Goal: Information Seeking & Learning: Learn about a topic

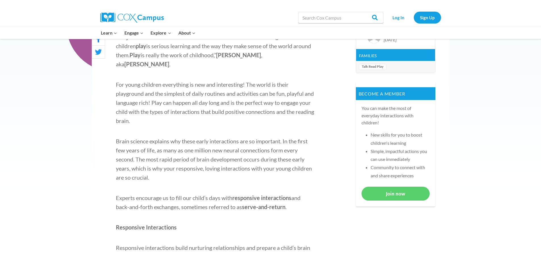
scroll to position [190, 0]
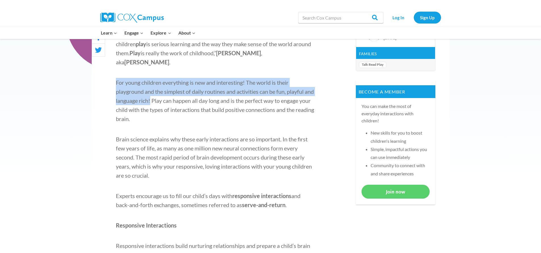
drag, startPoint x: 116, startPoint y: 73, endPoint x: 161, endPoint y: 89, distance: 47.4
click at [161, 89] on p "For young children everything is new and interesting! The world is their playgr…" at bounding box center [215, 100] width 199 height 45
copy p "For young children everything is new and interesting! The world is their playgr…"
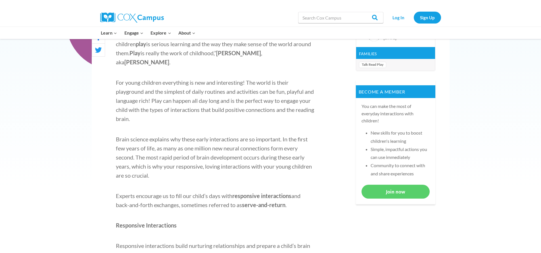
click at [138, 135] on p "Brain science explains why these early interactions are so important. In the fi…" at bounding box center [215, 157] width 199 height 45
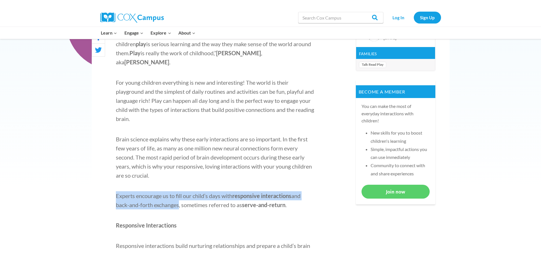
drag, startPoint x: 115, startPoint y: 186, endPoint x: 179, endPoint y: 197, distance: 64.1
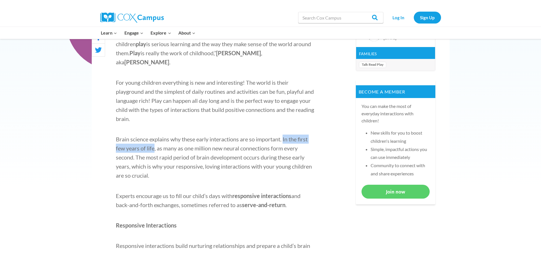
drag, startPoint x: 285, startPoint y: 129, endPoint x: 155, endPoint y: 141, distance: 130.6
click at [155, 141] on p "Brain science explains why these early interactions are so important. In the fi…" at bounding box center [215, 157] width 199 height 45
copy p "In the first few years of life"
click at [247, 142] on p "Brain science explains why these early interactions are so important. In the fi…" at bounding box center [215, 157] width 199 height 45
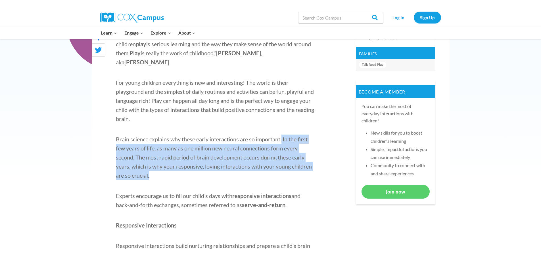
drag, startPoint x: 283, startPoint y: 129, endPoint x: 197, endPoint y: 163, distance: 92.4
click at [197, 163] on p "Brain science explains why these early interactions are so important. In the fi…" at bounding box center [215, 157] width 199 height 45
copy p "In the first few years of life, as many as one million new neural connections f…"
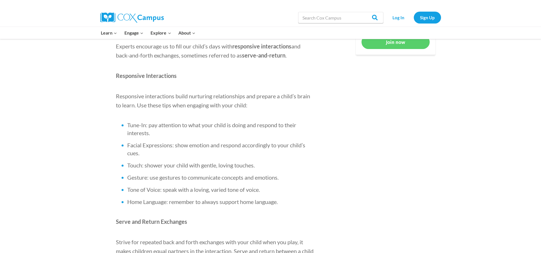
scroll to position [338, 0]
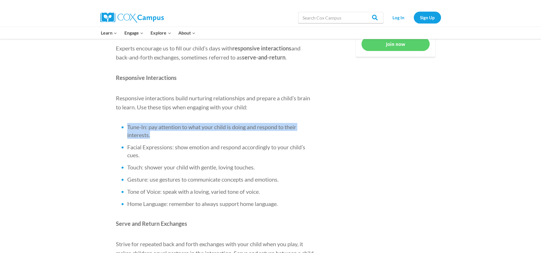
drag, startPoint x: 128, startPoint y: 117, endPoint x: 157, endPoint y: 125, distance: 30.5
click at [157, 125] on li "Tune-In: pay attention to what your child is doing and respond to their interes…" at bounding box center [220, 131] width 187 height 16
copy li "Tune-In: pay attention to what your child is doing and respond to their interes…"
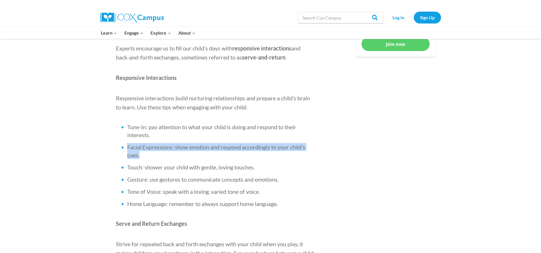
drag, startPoint x: 127, startPoint y: 137, endPoint x: 146, endPoint y: 146, distance: 21.2
click at [146, 146] on li "Facial Expressions: show emotion and respond accordingly to your child’s cues." at bounding box center [220, 151] width 187 height 16
copy li "Facial Expressions: show emotion and respond accordingly to your child’s cues."
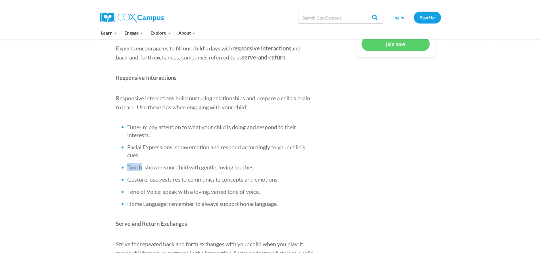
drag, startPoint x: 128, startPoint y: 158, endPoint x: 142, endPoint y: 160, distance: 14.9
click at [142, 164] on li "Touch: shower your child with gentle, loving touches." at bounding box center [220, 168] width 187 height 8
copy li "Touch"
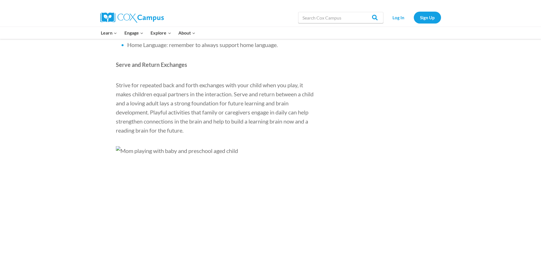
scroll to position [478, 0]
